Goal: Submit feedback/report problem: Submit feedback/report problem

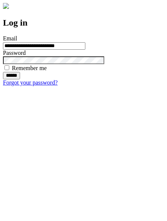
type input "**********"
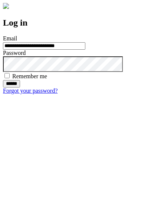
click at [20, 88] on input "******" at bounding box center [11, 83] width 17 height 7
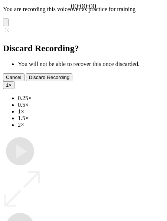
type input "**********"
